Goal: Transaction & Acquisition: Book appointment/travel/reservation

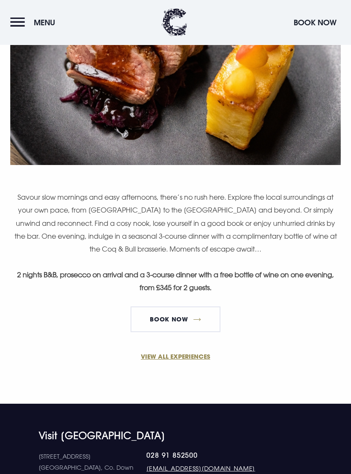
scroll to position [319, 0]
click at [184, 315] on link "BOOK NOW" at bounding box center [176, 319] width 90 height 26
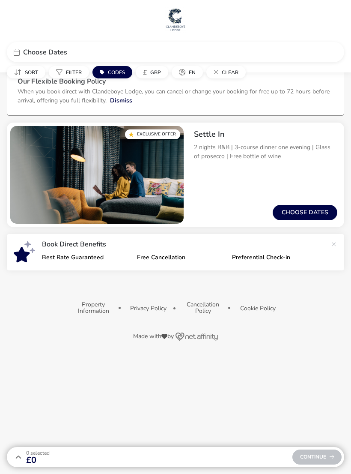
click at [309, 207] on button "Choose dates" at bounding box center [305, 212] width 65 height 15
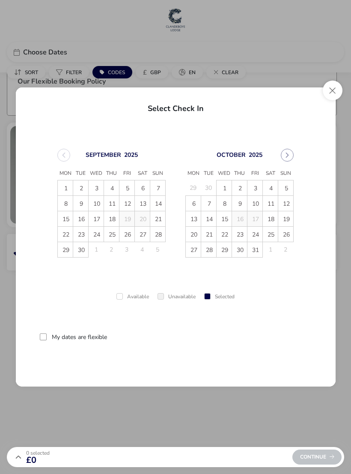
click at [254, 186] on span "3" at bounding box center [255, 188] width 15 height 15
click at [270, 186] on td "4" at bounding box center [270, 187] width 15 height 15
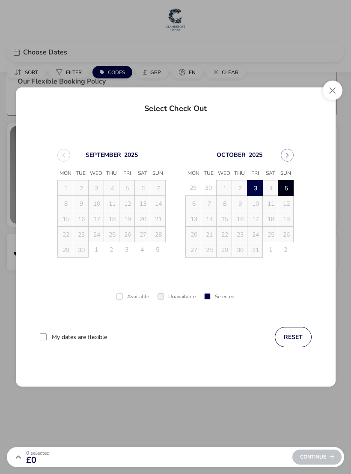
click at [285, 188] on span "5" at bounding box center [286, 188] width 15 height 15
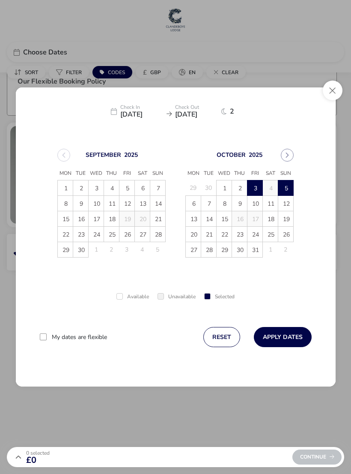
click at [287, 334] on button "Apply Dates" at bounding box center [283, 337] width 58 height 20
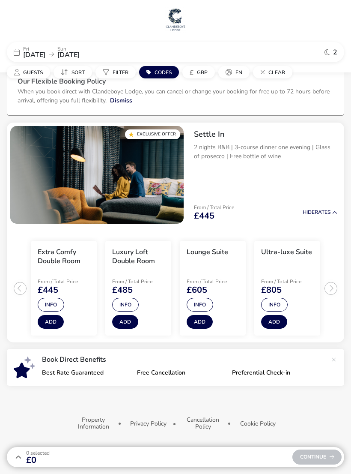
click at [331, 289] on ul "Extra Comfy Double Room From / Total Price £445 Info Add Luxury Loft Double Roo…" at bounding box center [175, 285] width 337 height 116
click at [330, 285] on ul "Extra Comfy Double Room From / Total Price £445 Info Add Luxury Loft Double Roo…" at bounding box center [175, 285] width 337 height 116
click at [336, 287] on ul "Extra Comfy Double Room From / Total Price £445 Info Add Luxury Loft Double Roo…" at bounding box center [175, 285] width 337 height 116
click at [337, 287] on ul "Extra Comfy Double Room From / Total Price £445 Info Add Luxury Loft Double Roo…" at bounding box center [175, 285] width 337 height 116
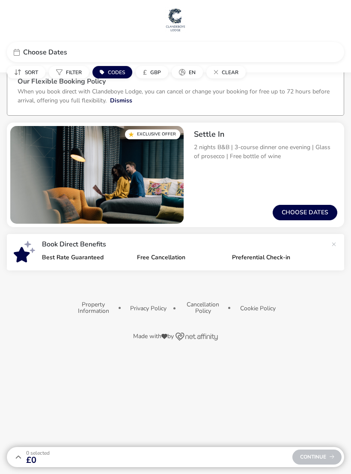
click at [303, 210] on button "Choose dates" at bounding box center [305, 212] width 65 height 15
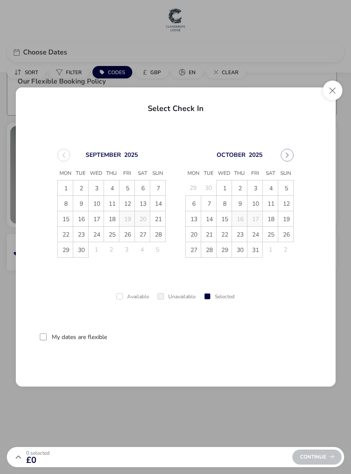
click at [272, 234] on span "25" at bounding box center [270, 234] width 15 height 15
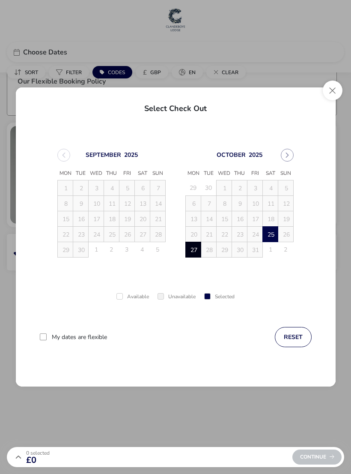
click at [194, 253] on span "27" at bounding box center [193, 249] width 15 height 15
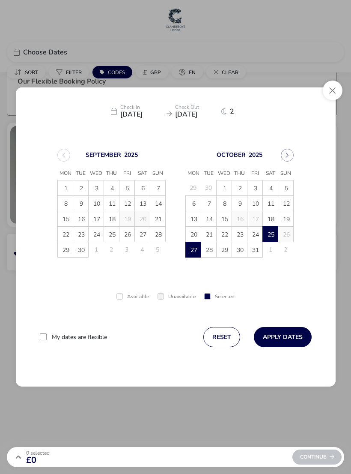
click at [290, 336] on button "Apply Dates" at bounding box center [283, 337] width 58 height 20
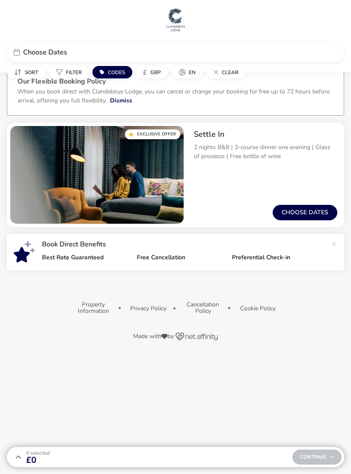
click at [303, 211] on button "Choose dates" at bounding box center [305, 212] width 65 height 15
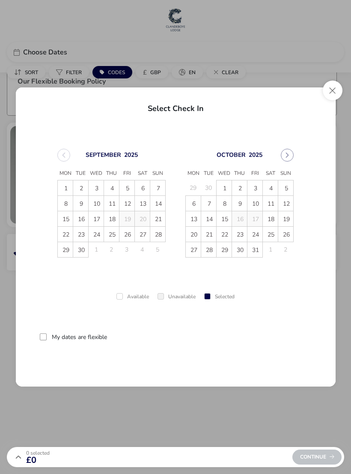
click at [288, 184] on span "5" at bounding box center [286, 188] width 15 height 15
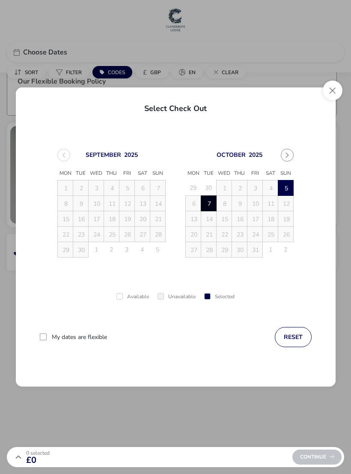
click at [213, 203] on span "7" at bounding box center [209, 203] width 15 height 15
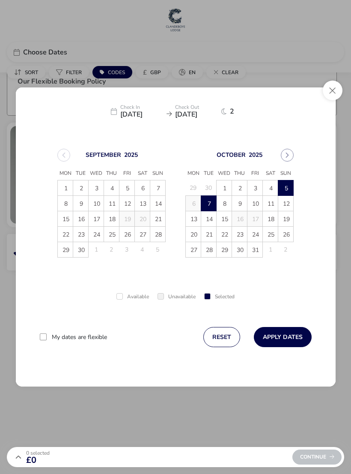
click at [289, 336] on button "Apply Dates" at bounding box center [283, 337] width 58 height 20
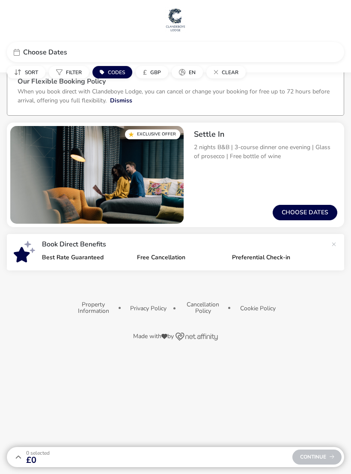
click at [306, 208] on button "Choose dates" at bounding box center [305, 212] width 65 height 15
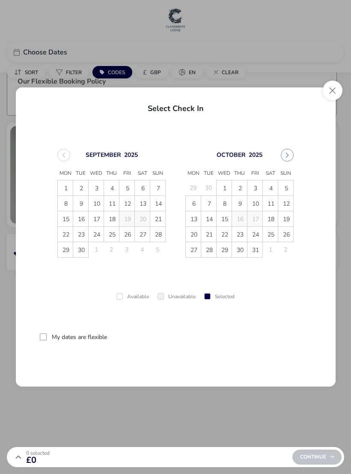
click at [195, 219] on span "13" at bounding box center [193, 219] width 15 height 15
click at [224, 220] on span "15" at bounding box center [224, 219] width 15 height 15
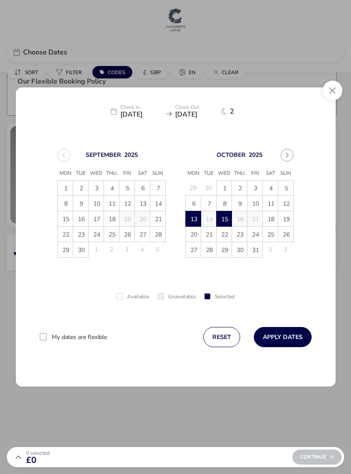
click at [287, 333] on button "Apply Dates" at bounding box center [283, 337] width 58 height 20
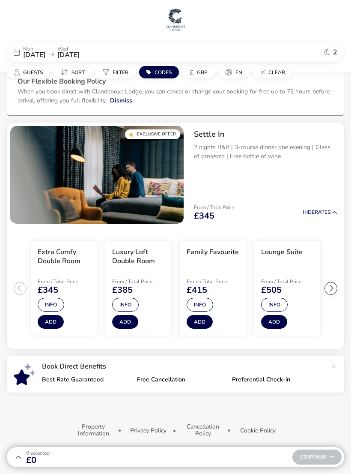
scroll to position [5, 0]
